Goal: Task Accomplishment & Management: Use online tool/utility

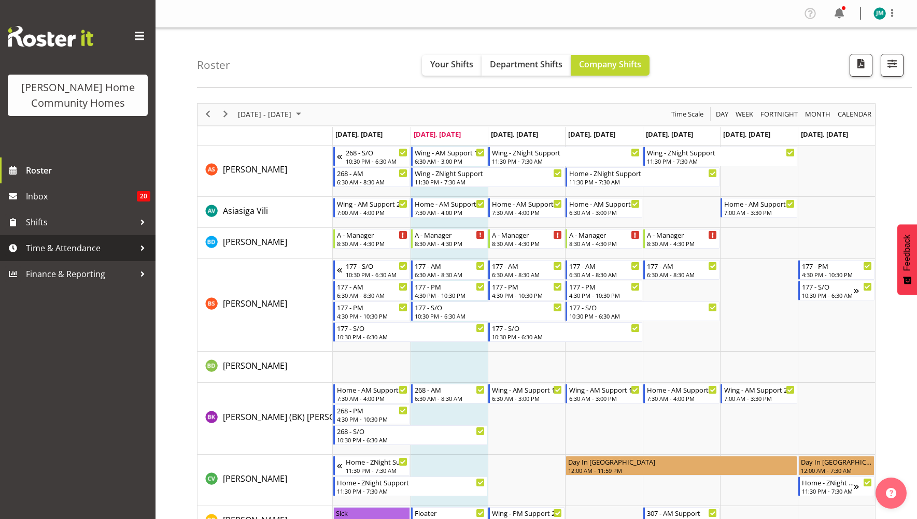
scroll to position [1087, 0]
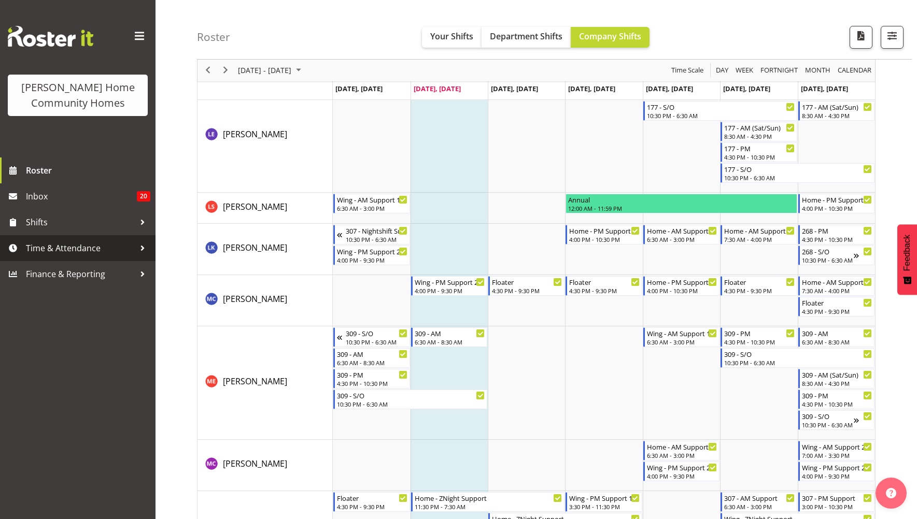
click at [87, 242] on span "Time & Attendance" at bounding box center [80, 249] width 109 height 16
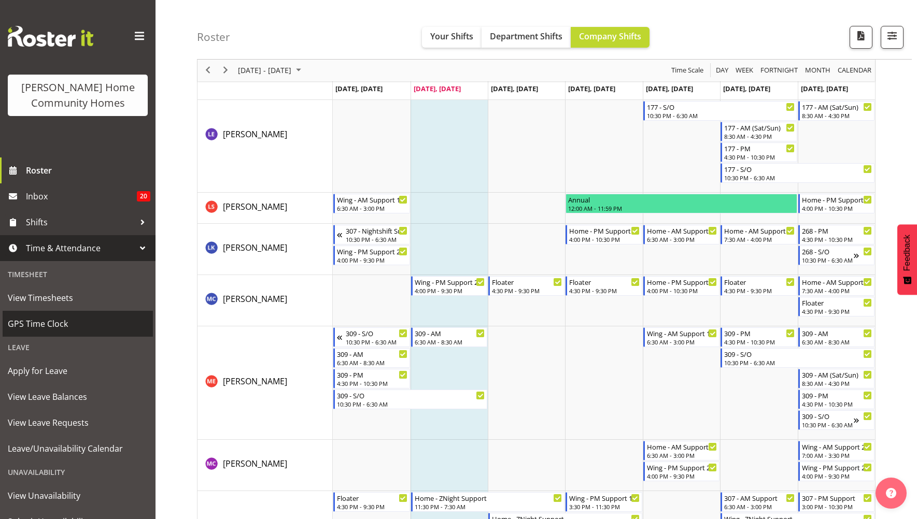
click at [86, 322] on span "GPS Time Clock" at bounding box center [78, 324] width 140 height 16
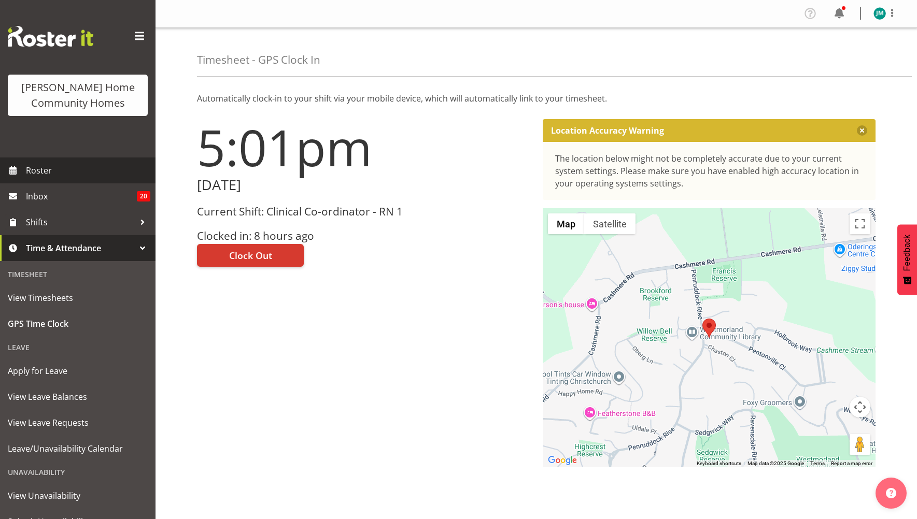
click at [59, 174] on span "Roster" at bounding box center [88, 171] width 124 height 16
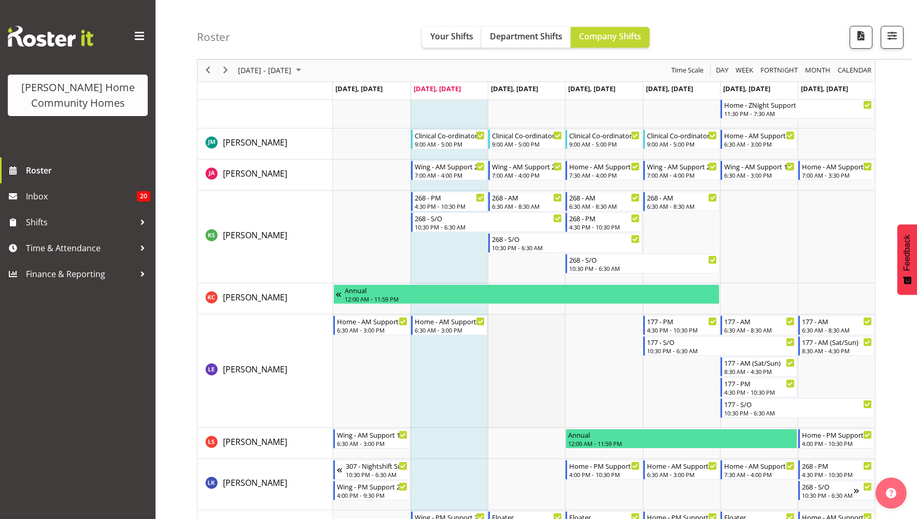
scroll to position [828, 0]
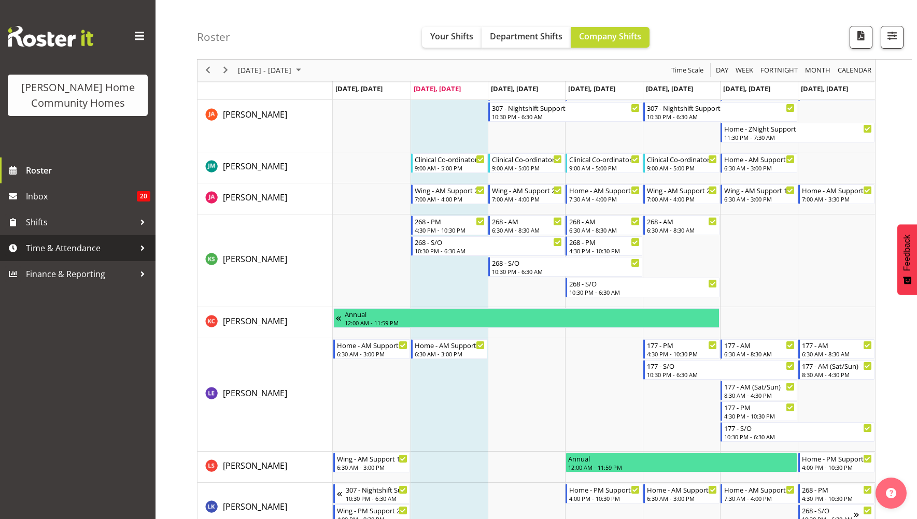
click at [40, 246] on span "Time & Attendance" at bounding box center [80, 249] width 109 height 16
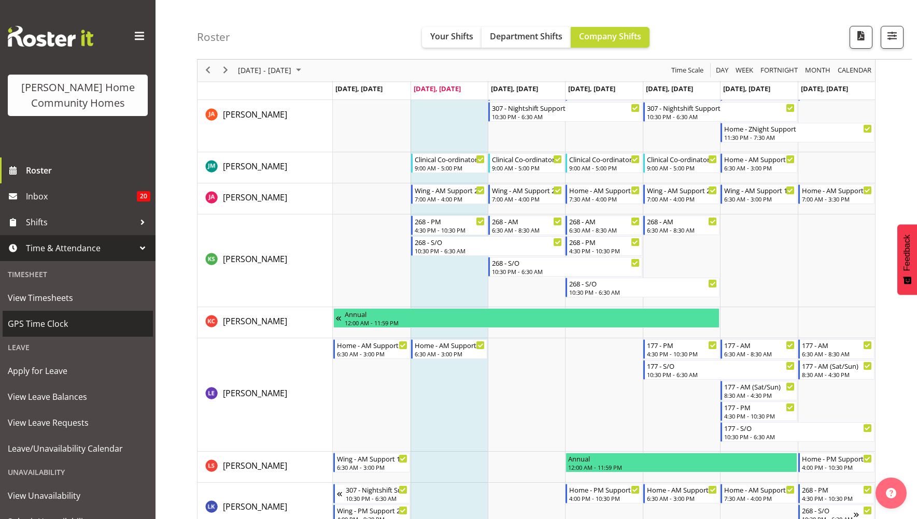
click at [49, 327] on span "GPS Time Clock" at bounding box center [78, 324] width 140 height 16
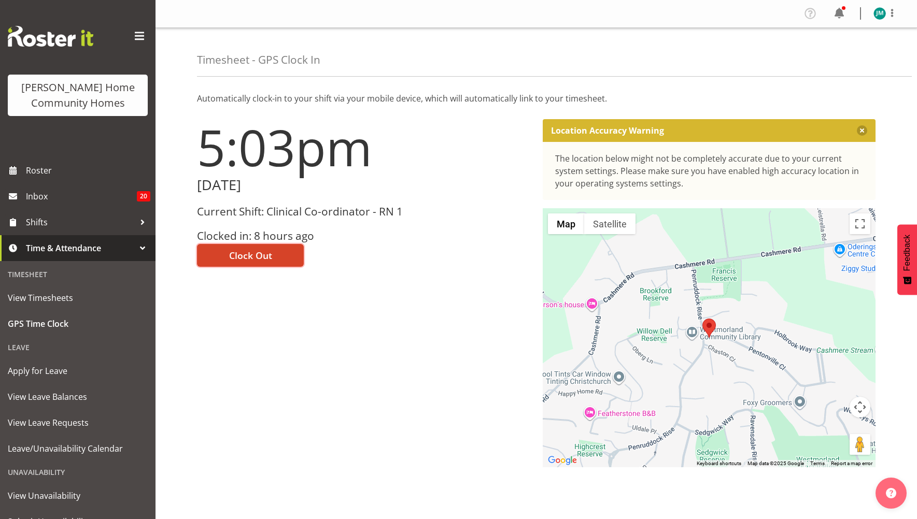
click at [238, 265] on button "Clock Out" at bounding box center [250, 255] width 107 height 23
